Goal: Navigation & Orientation: Find specific page/section

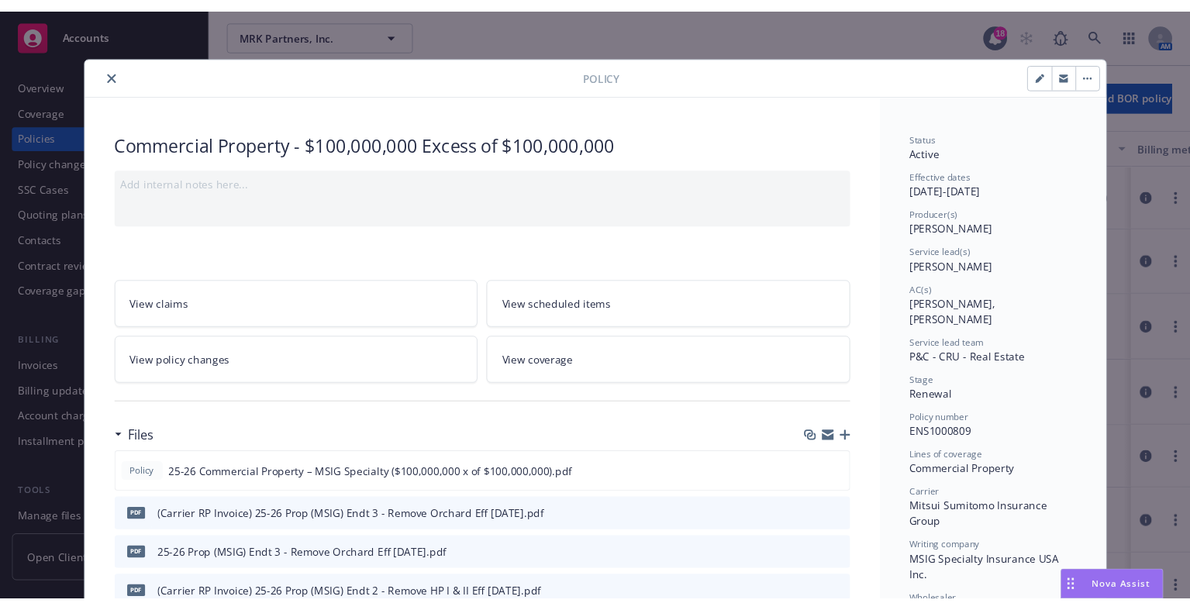
scroll to position [46, 0]
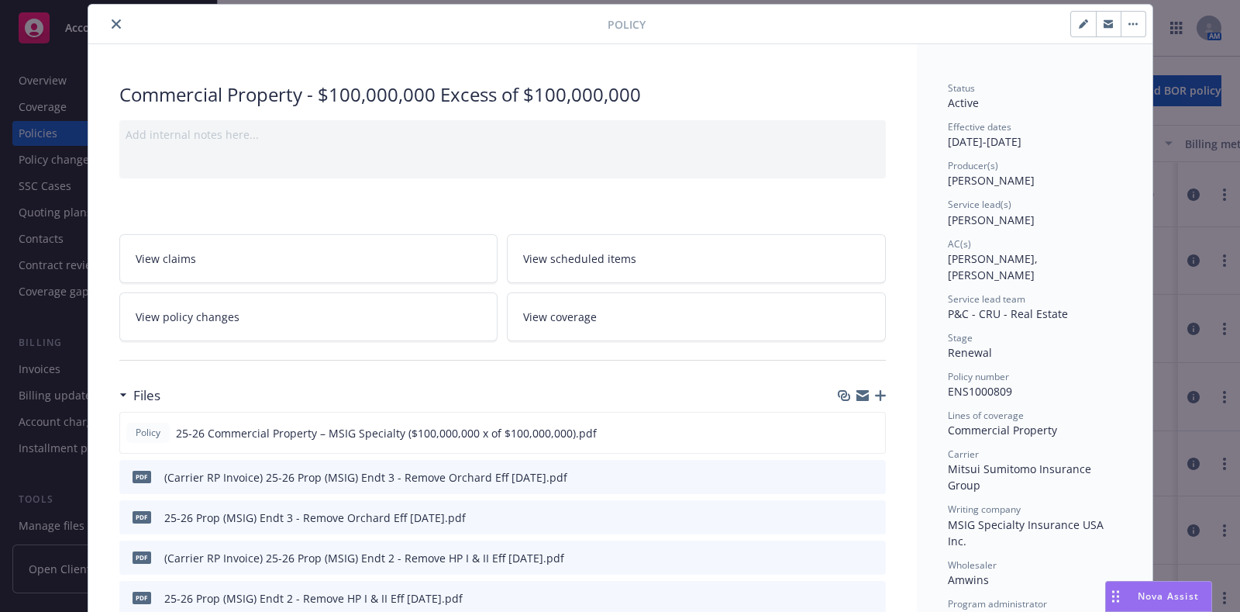
click at [112, 19] on icon "close" at bounding box center [116, 23] width 9 height 9
